Goal: Find specific page/section: Find specific page/section

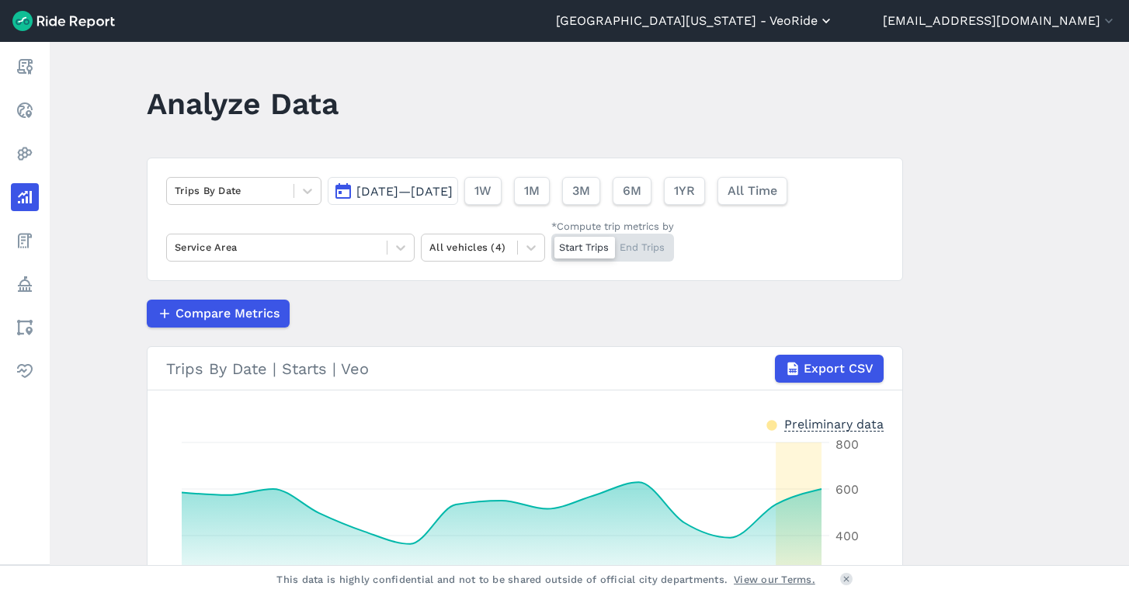
click at [815, 22] on button "[GEOGRAPHIC_DATA][US_STATE] - VeoRide" at bounding box center [695, 21] width 278 height 19
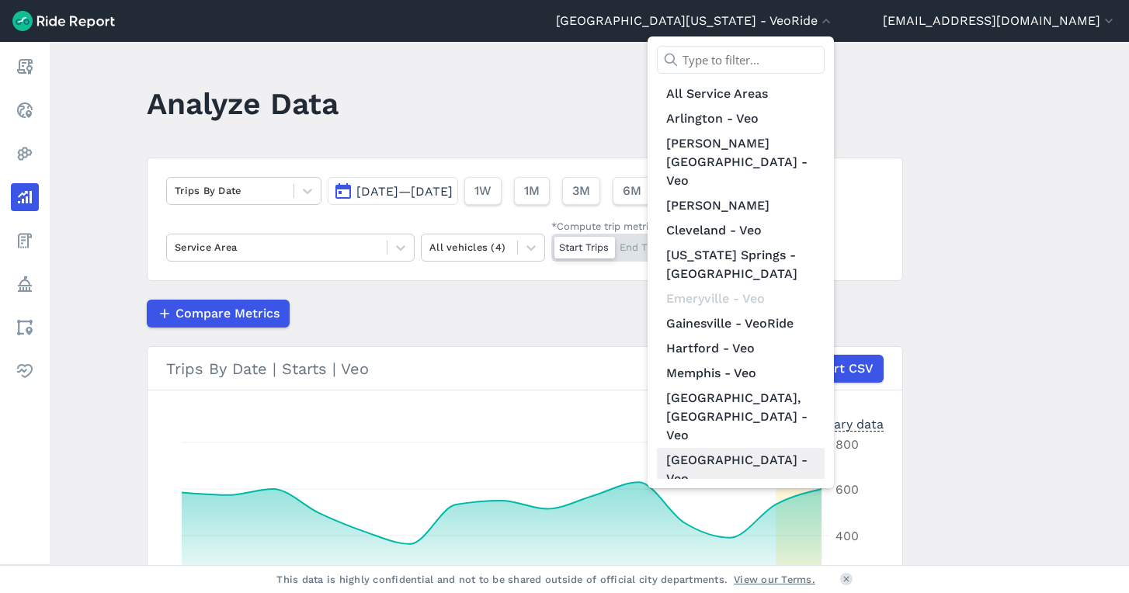
click at [779, 448] on link "[GEOGRAPHIC_DATA] - Veo" at bounding box center [741, 469] width 168 height 43
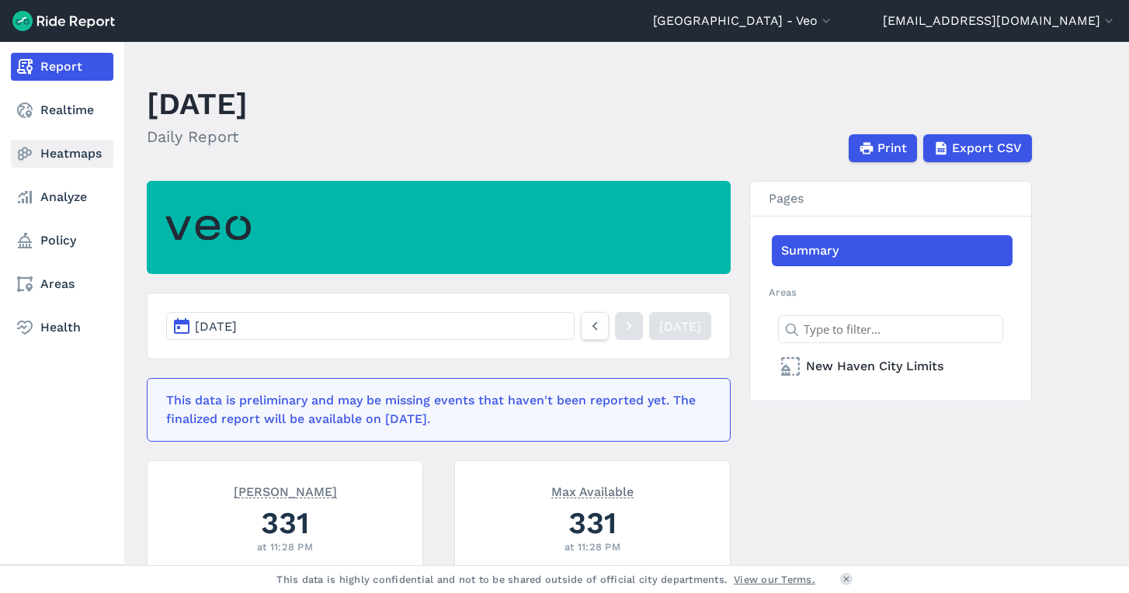
click at [67, 147] on link "Heatmaps" at bounding box center [62, 154] width 102 height 28
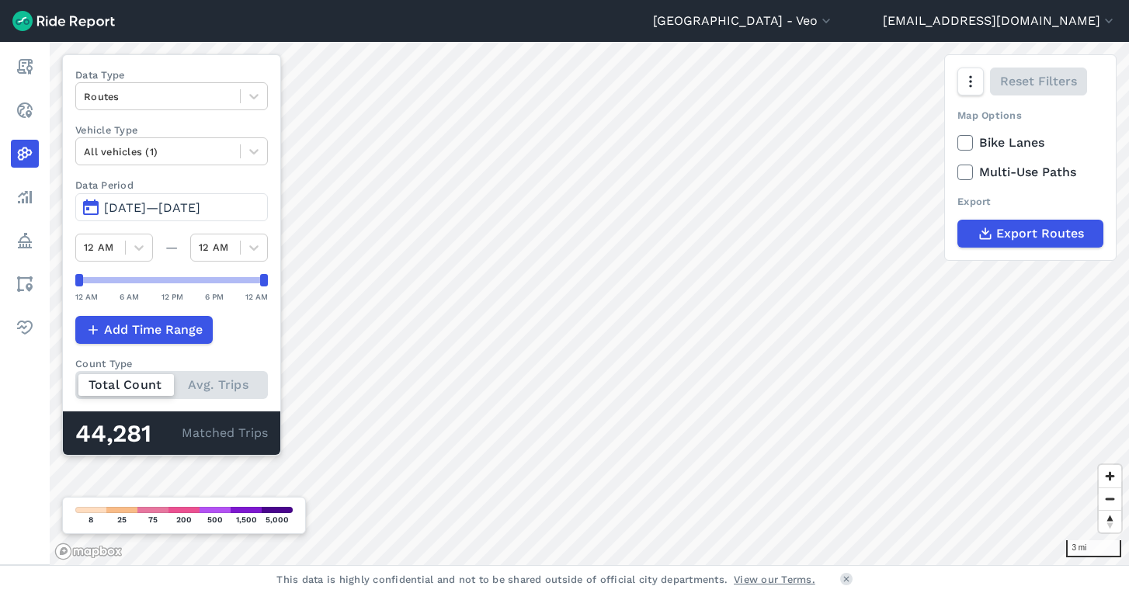
click at [128, 207] on span "[DATE]—[DATE]" at bounding box center [152, 207] width 96 height 15
click at [134, 208] on span "[DATE]—[DATE]" at bounding box center [152, 207] width 96 height 15
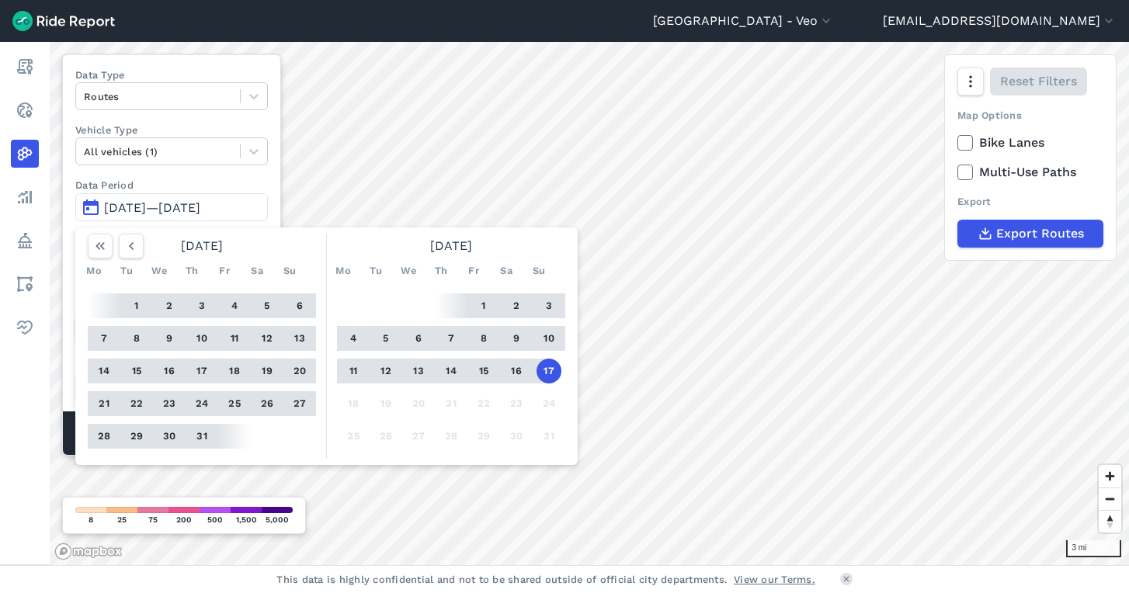
click at [547, 371] on button "17" at bounding box center [548, 371] width 25 height 25
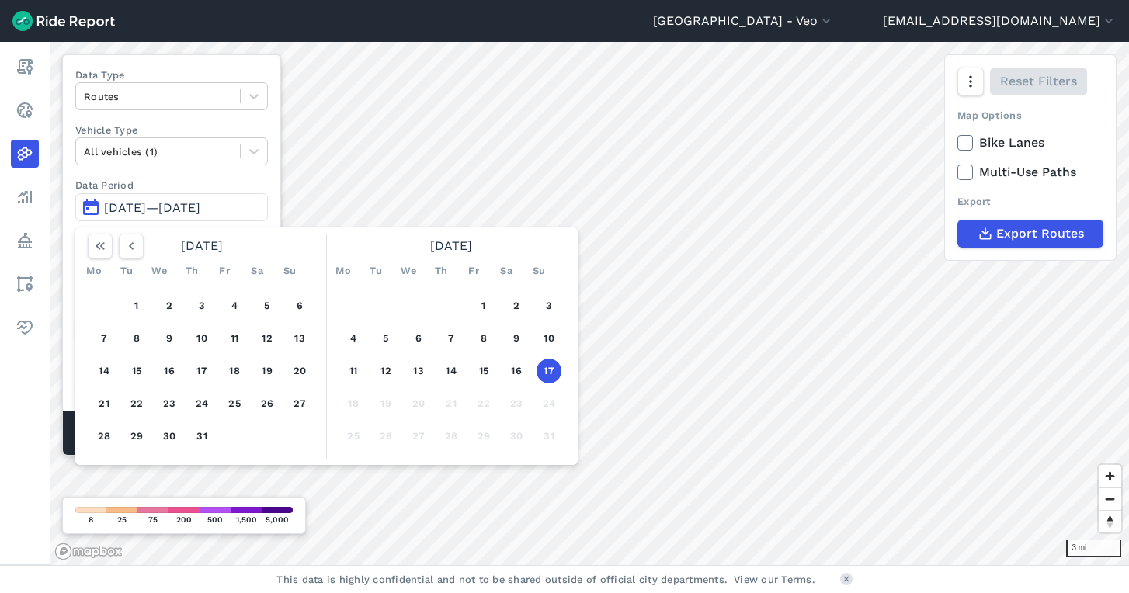
click at [547, 371] on button "17" at bounding box center [548, 371] width 25 height 25
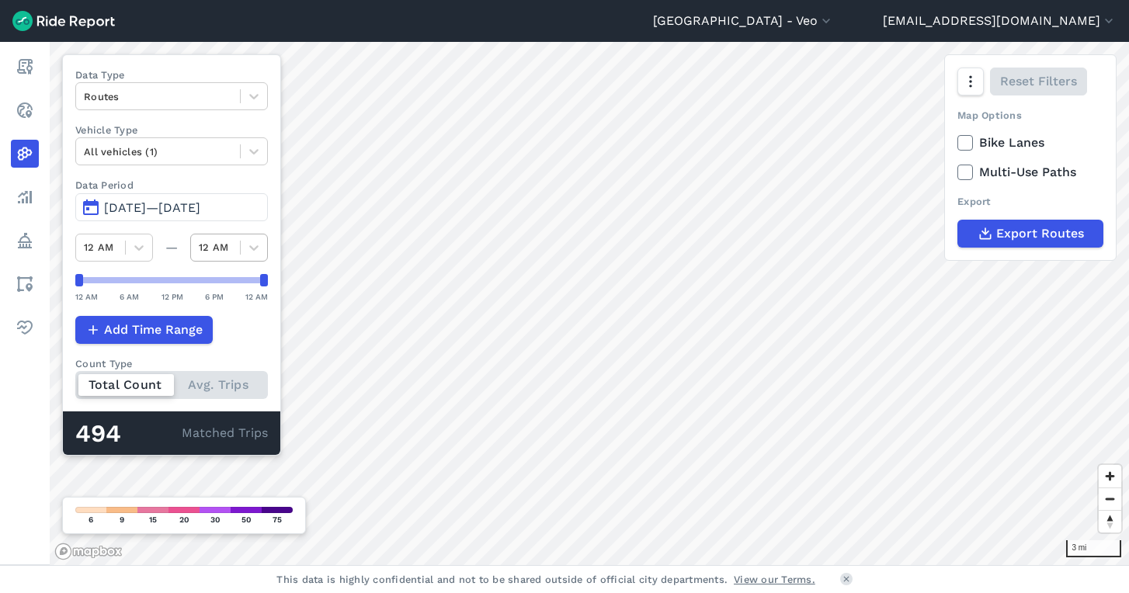
click at [227, 256] on div "12 AM" at bounding box center [215, 247] width 49 height 24
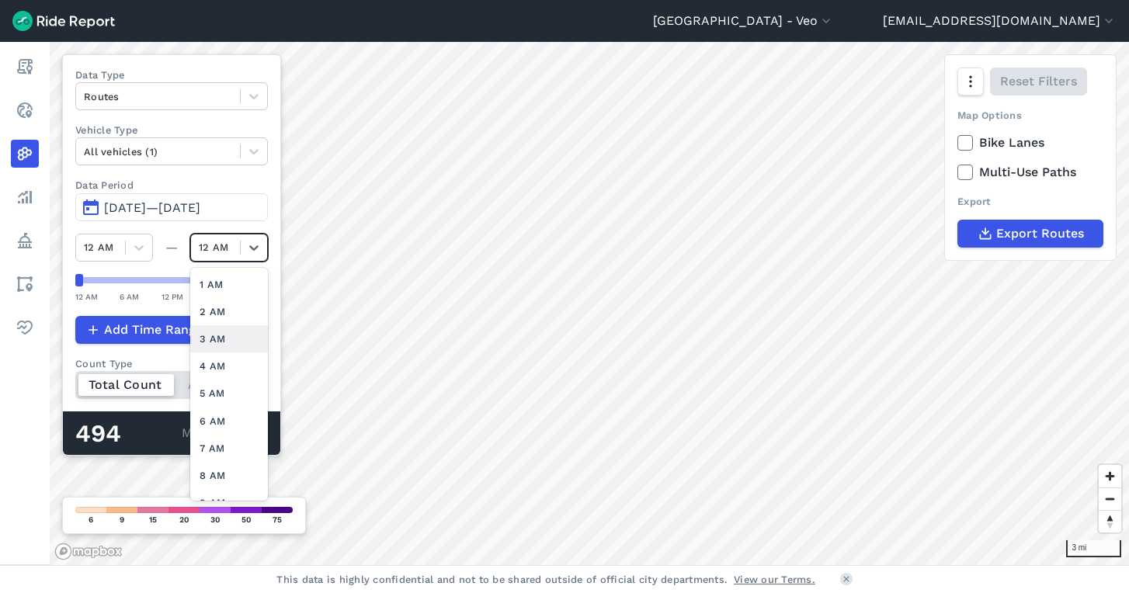
click at [220, 334] on div "3 AM" at bounding box center [229, 338] width 78 height 27
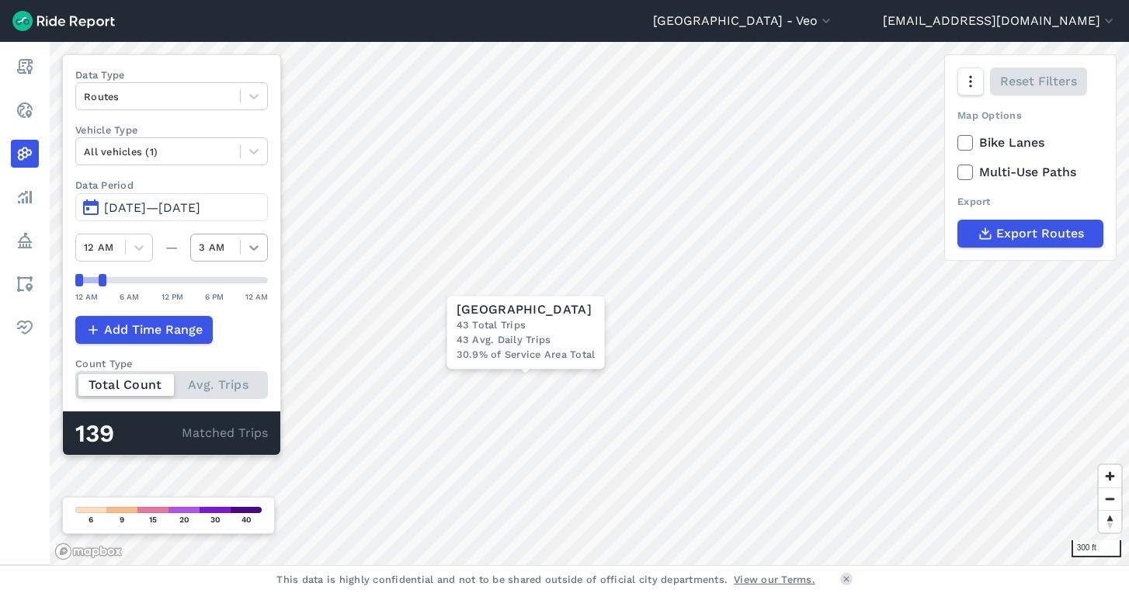
click at [248, 248] on icon at bounding box center [254, 248] width 16 height 16
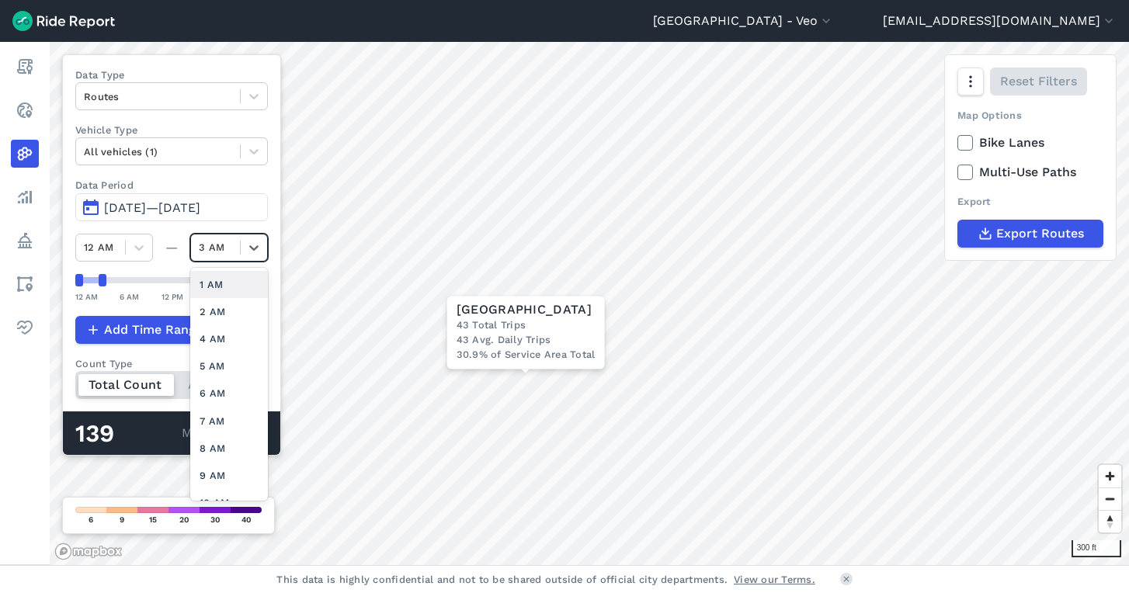
click at [229, 275] on div "1 AM" at bounding box center [229, 284] width 78 height 27
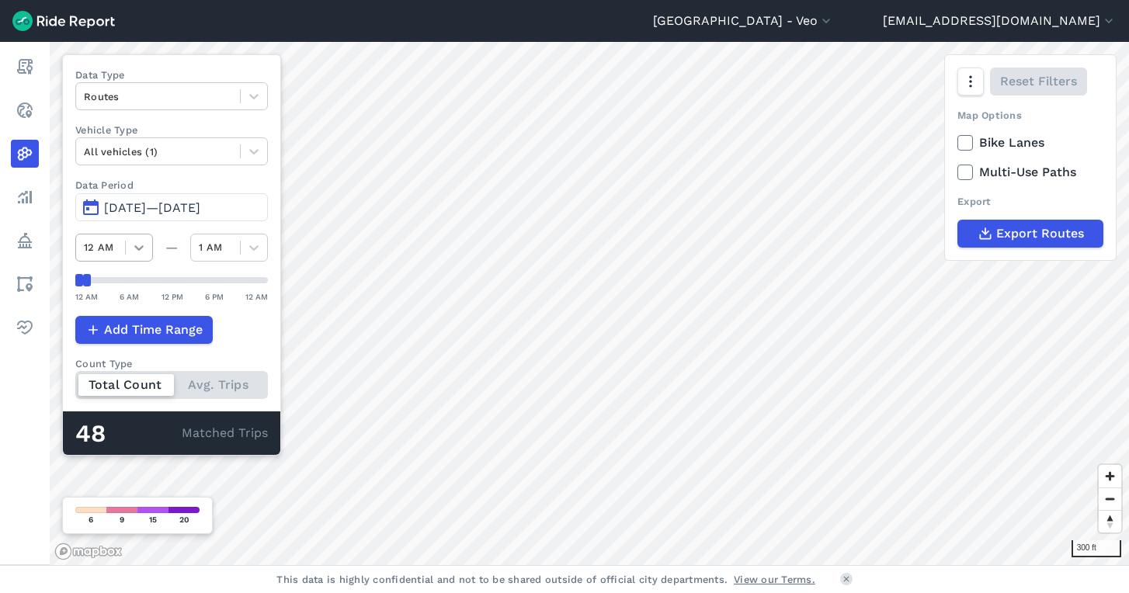
click at [148, 252] on div at bounding box center [139, 247] width 26 height 26
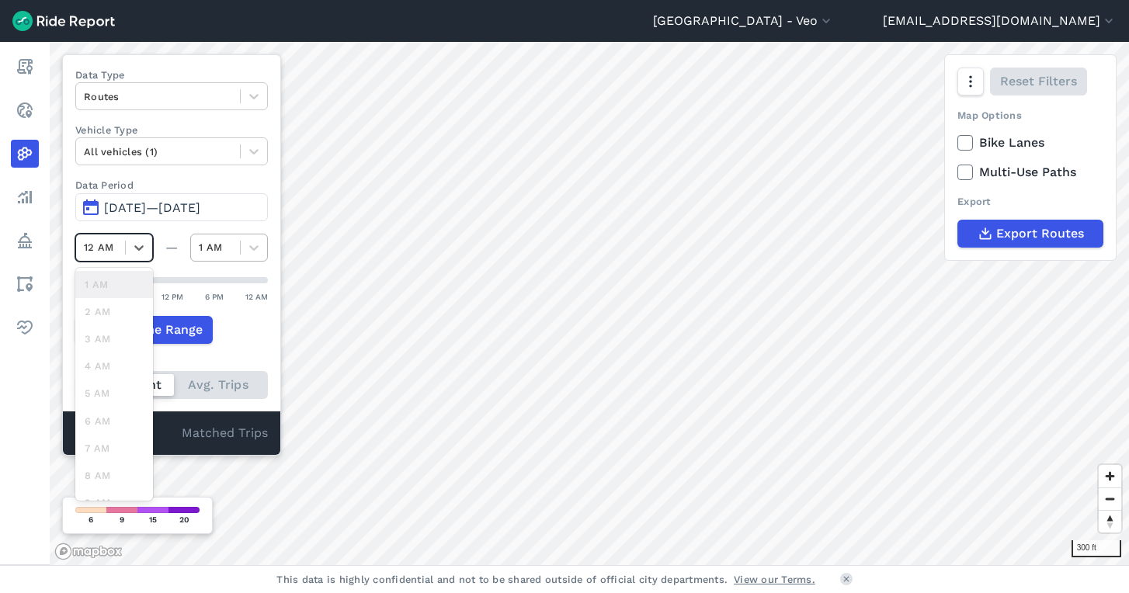
click at [219, 240] on div at bounding box center [215, 247] width 33 height 18
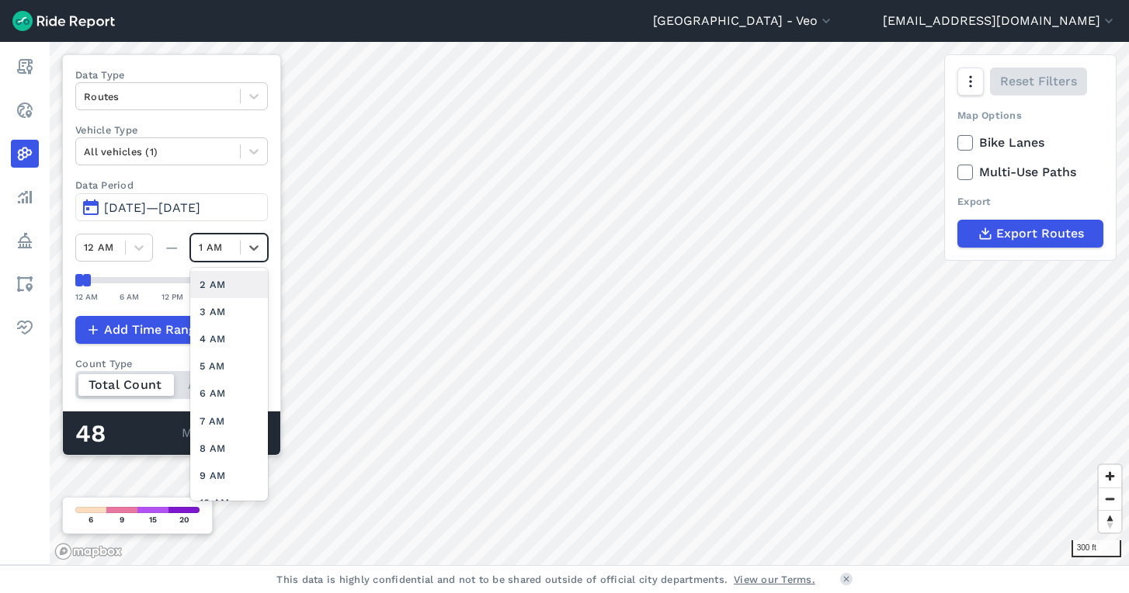
click at [218, 289] on div "2 AM" at bounding box center [229, 284] width 78 height 27
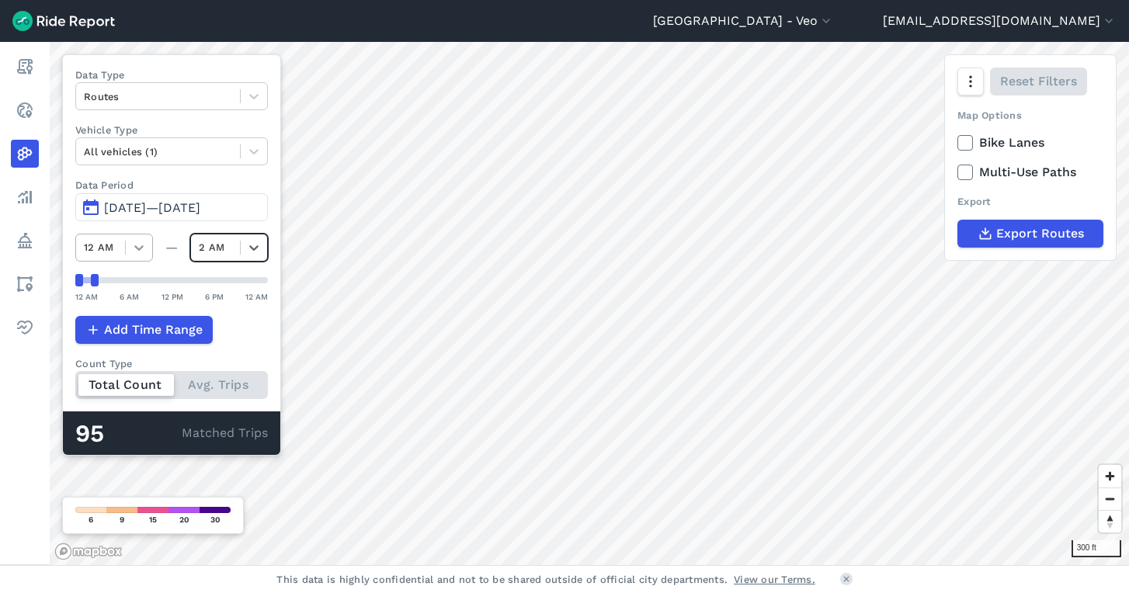
click at [134, 252] on icon at bounding box center [139, 248] width 16 height 16
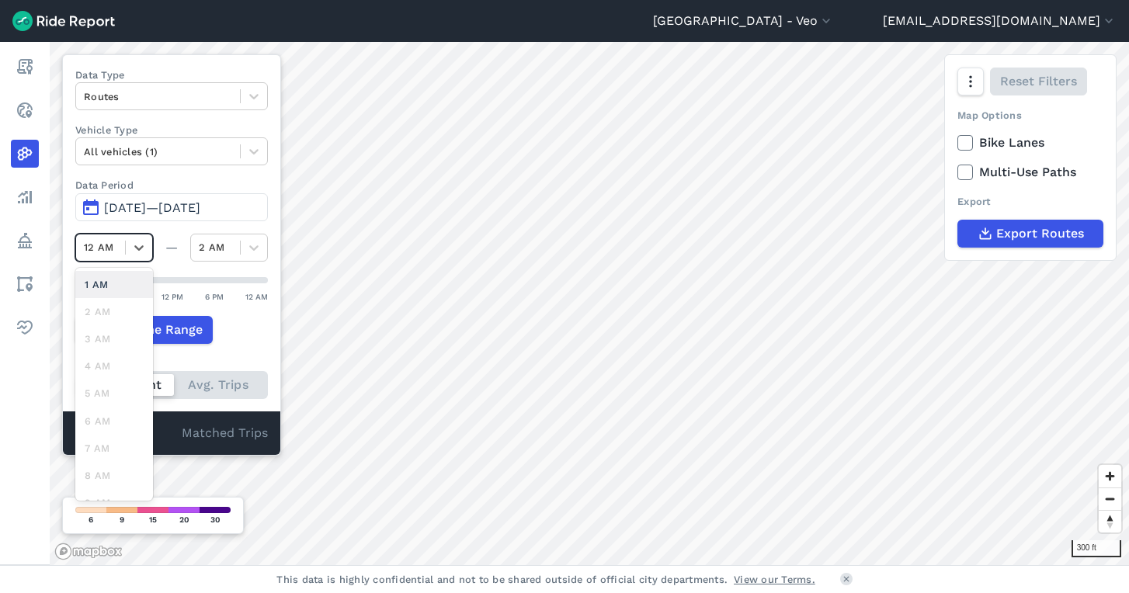
click at [103, 286] on div "1 AM" at bounding box center [114, 284] width 78 height 27
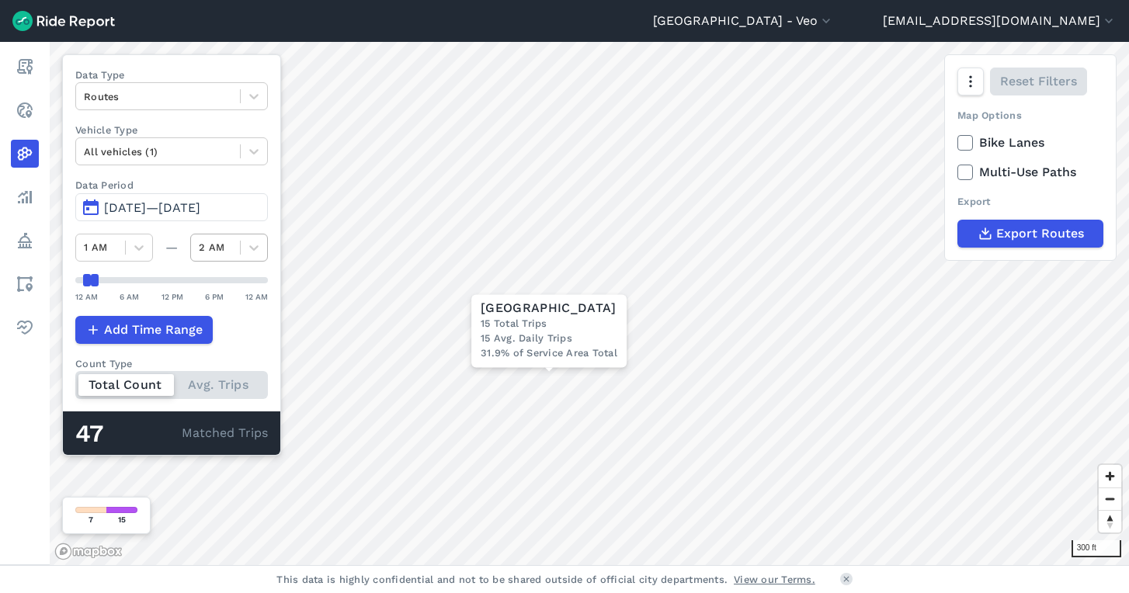
click at [227, 247] on div at bounding box center [215, 247] width 33 height 18
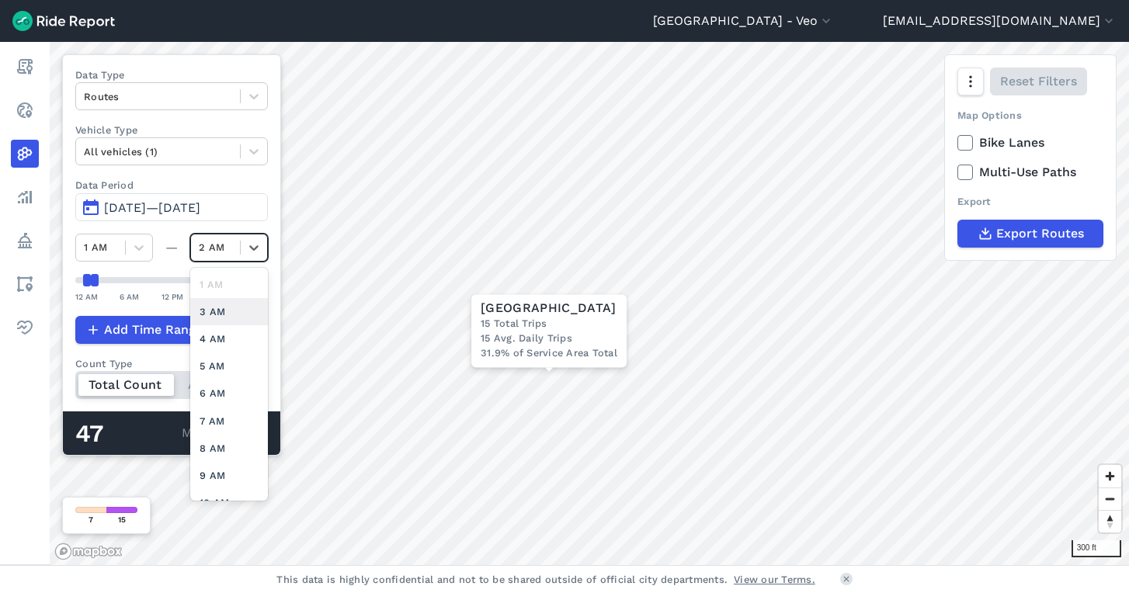
click at [225, 316] on div "3 AM" at bounding box center [229, 311] width 78 height 27
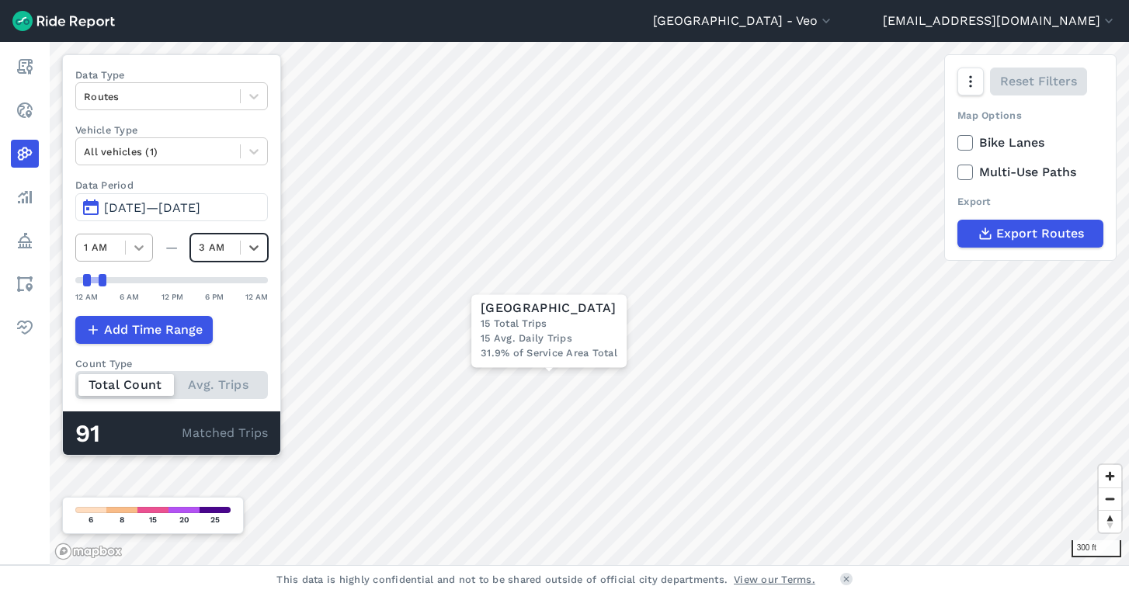
click at [137, 246] on icon at bounding box center [139, 248] width 16 height 16
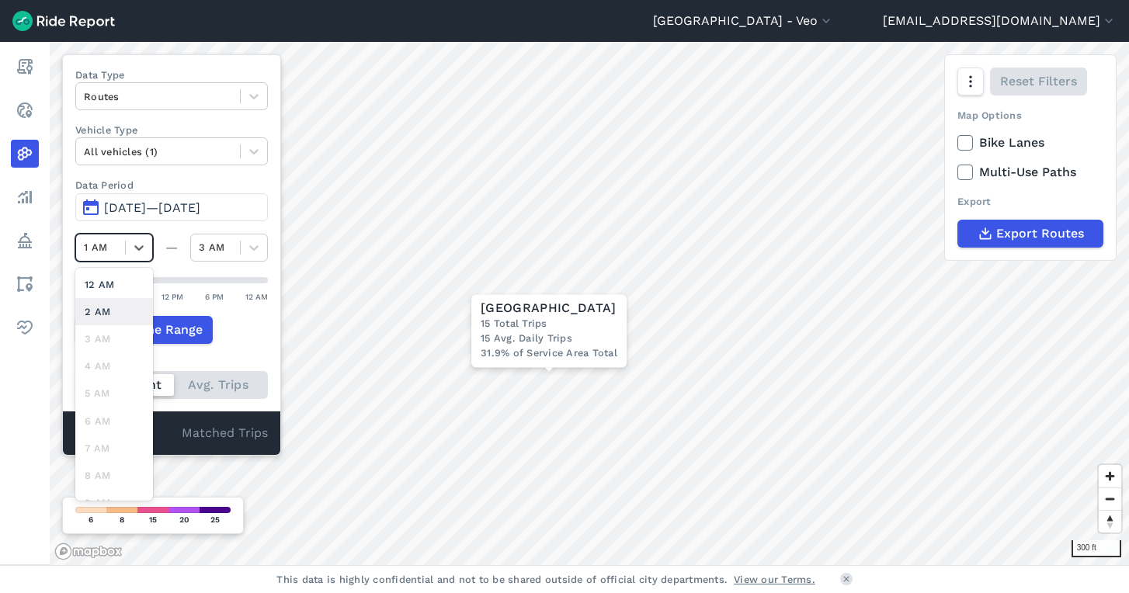
click at [114, 303] on div "2 AM" at bounding box center [114, 311] width 78 height 27
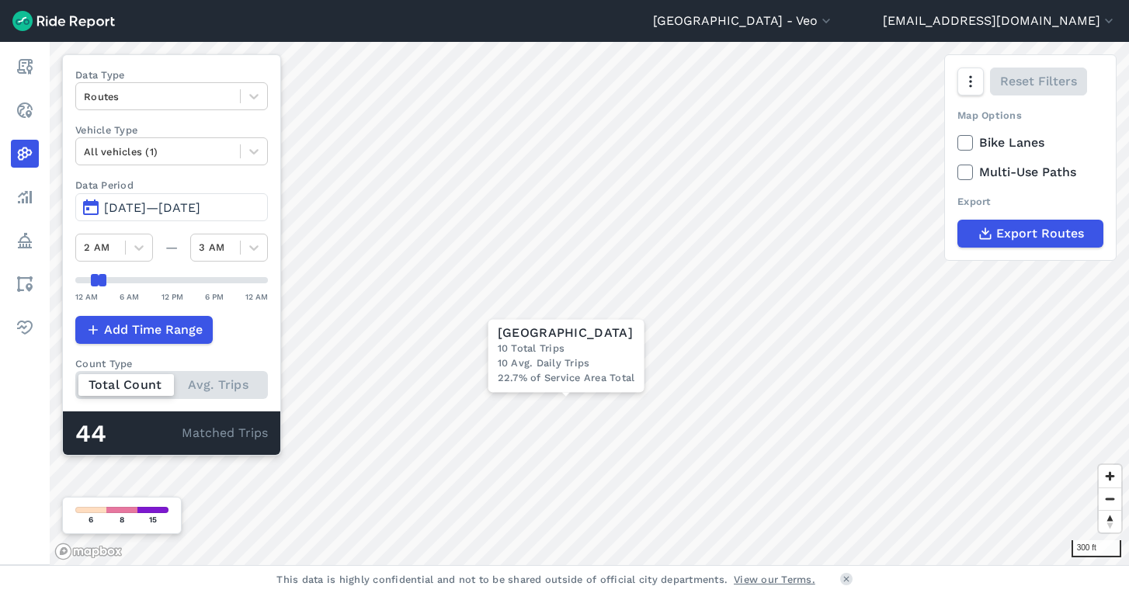
click at [127, 202] on span "[DATE]—[DATE]" at bounding box center [152, 207] width 96 height 15
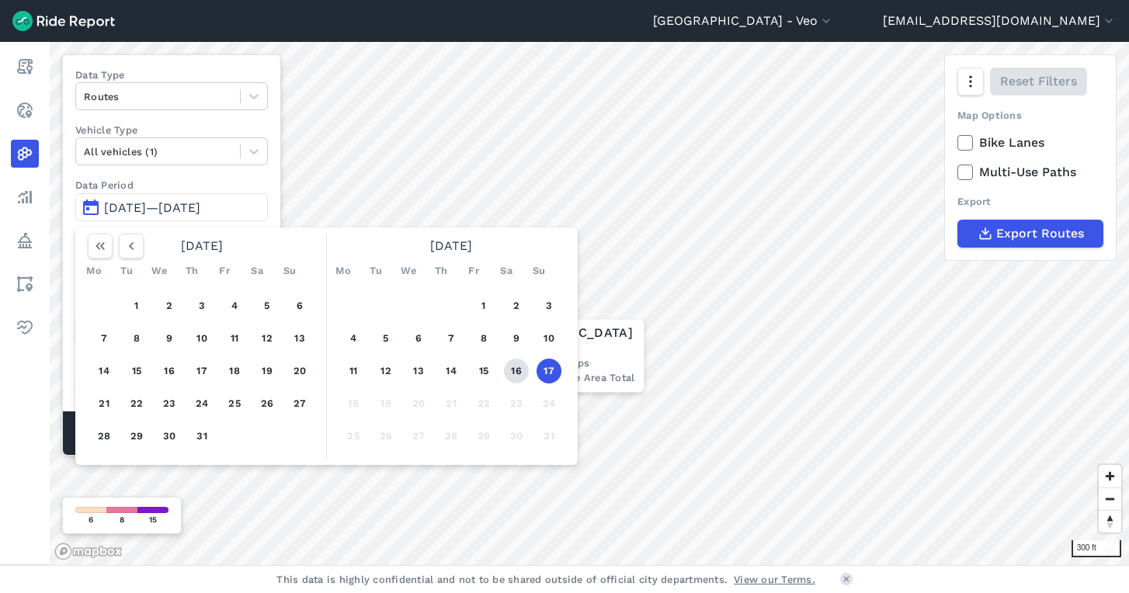
click at [517, 366] on button "16" at bounding box center [516, 371] width 25 height 25
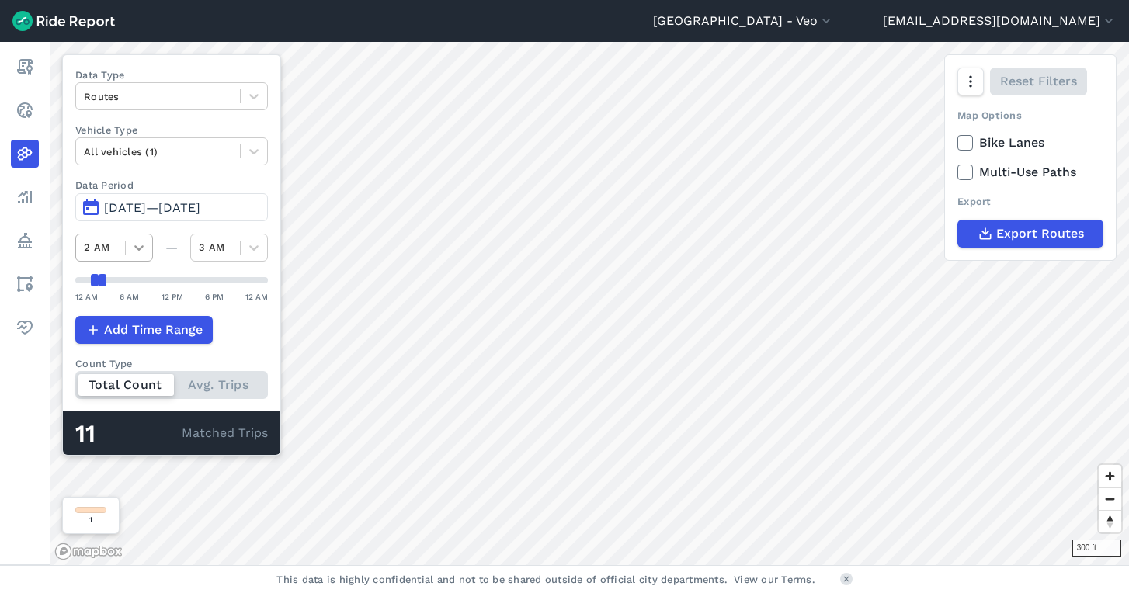
click at [135, 246] on icon at bounding box center [138, 247] width 9 height 5
click at [127, 203] on span "[DATE]—[DATE]" at bounding box center [152, 207] width 96 height 15
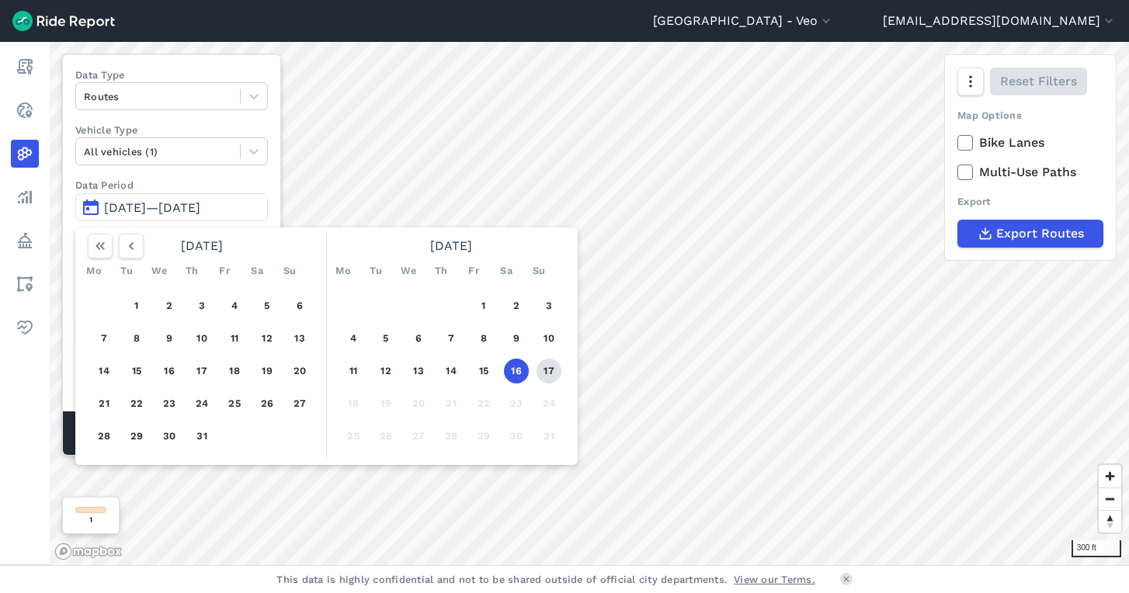
click at [555, 368] on button "17" at bounding box center [548, 371] width 25 height 25
click at [551, 377] on button "17" at bounding box center [548, 371] width 25 height 25
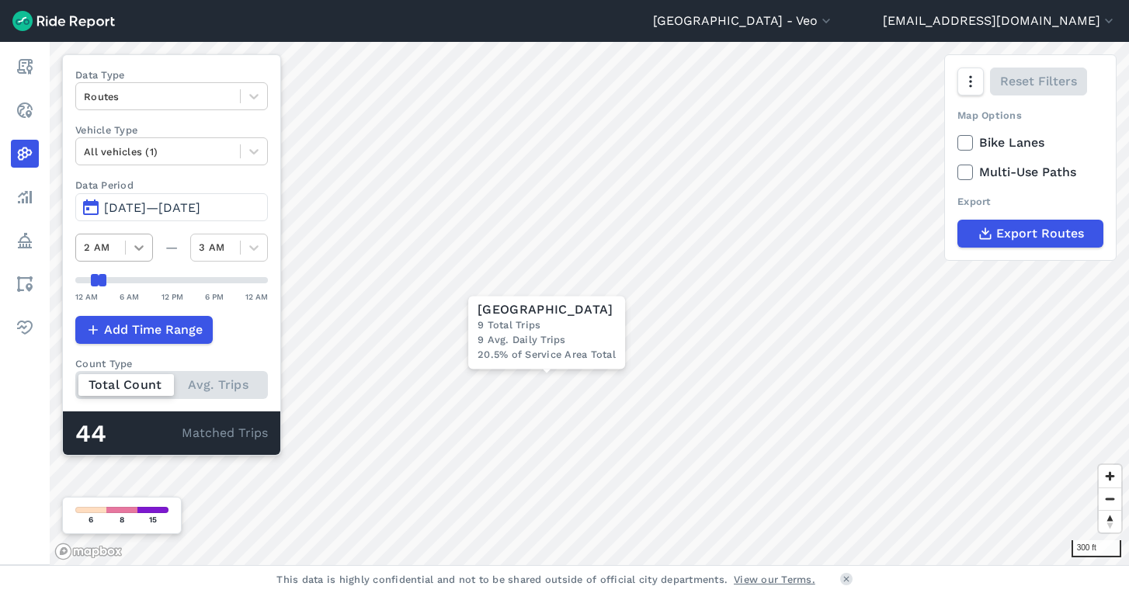
click at [144, 252] on icon at bounding box center [139, 248] width 16 height 16
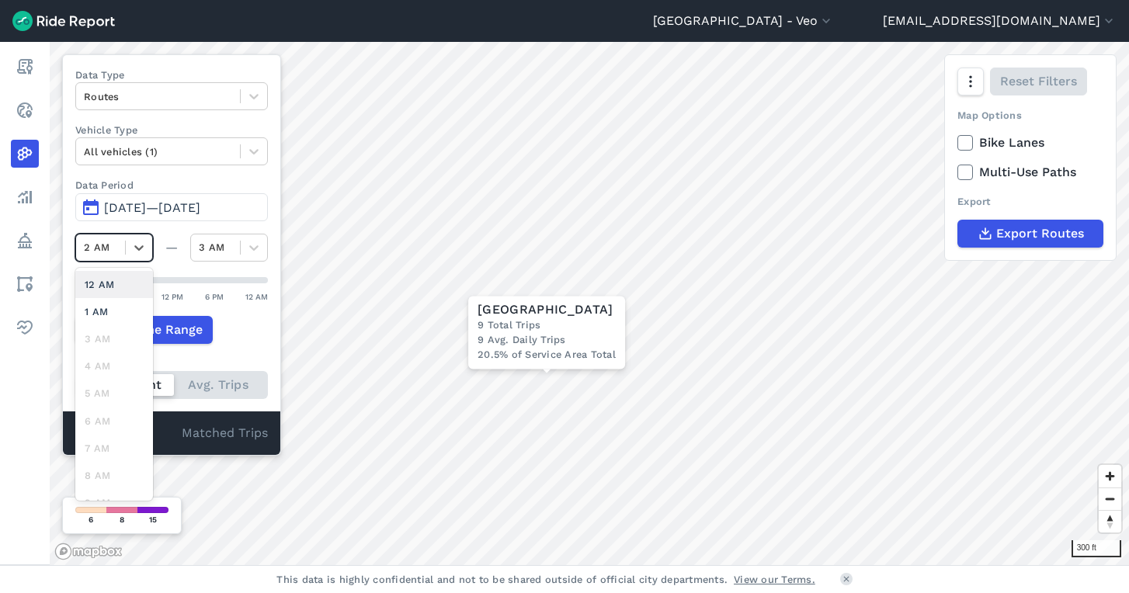
click at [122, 279] on div "12 AM" at bounding box center [114, 284] width 78 height 27
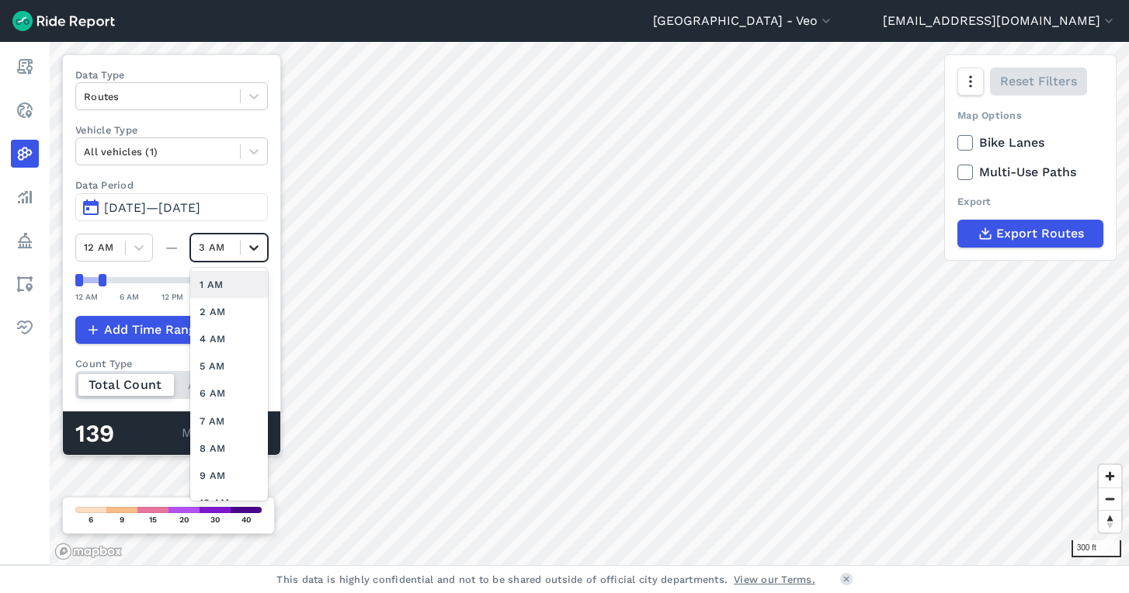
click at [253, 243] on icon at bounding box center [254, 248] width 16 height 16
click at [228, 281] on div "1 AM" at bounding box center [229, 284] width 78 height 27
